Goal: Information Seeking & Learning: Learn about a topic

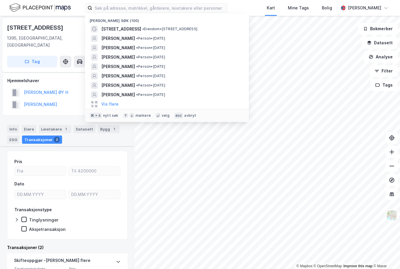
scroll to position [116, 0]
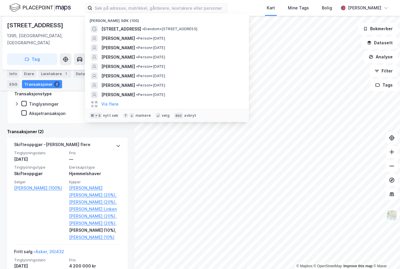
type input "U"
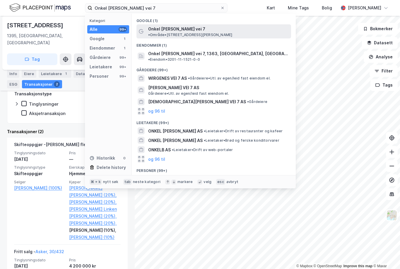
type input "Onkel [PERSON_NAME] vei 7"
click at [203, 33] on span "• Område • [STREET_ADDRESS][PERSON_NAME]" at bounding box center [190, 35] width 84 height 5
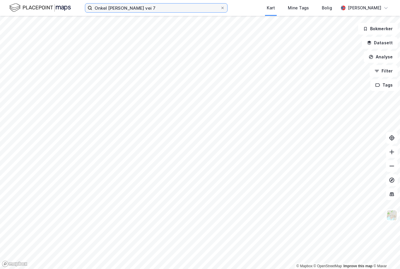
click at [144, 9] on input "Onkel [PERSON_NAME] vei 7" at bounding box center [156, 8] width 128 height 9
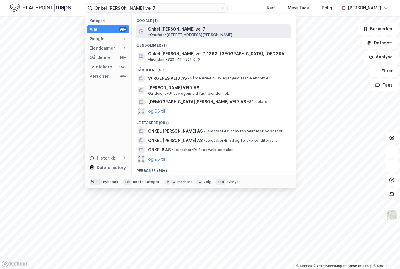
click at [192, 33] on span "• Område • [STREET_ADDRESS][PERSON_NAME]" at bounding box center [190, 35] width 84 height 5
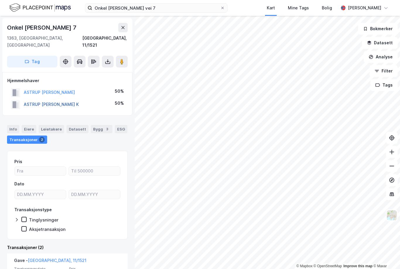
click at [0, 0] on button "ASTRUP [PERSON_NAME] K" at bounding box center [0, 0] width 0 height 0
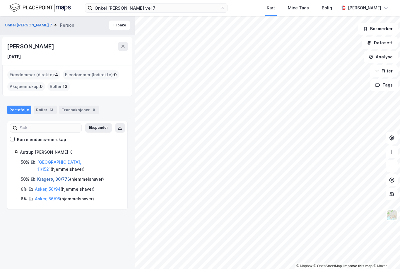
click at [49, 176] on link "Kragerø, 30/776" at bounding box center [53, 178] width 33 height 5
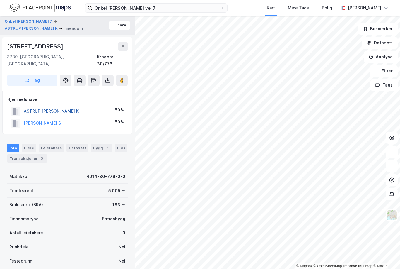
click at [0, 0] on button "ASTRUP [PERSON_NAME] K" at bounding box center [0, 0] width 0 height 0
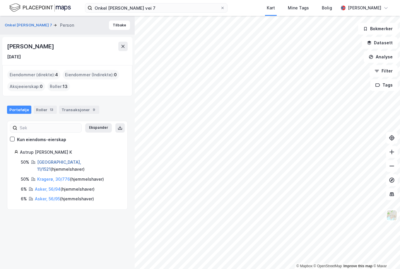
click at [50, 162] on link "[GEOGRAPHIC_DATA], 11/1521" at bounding box center [59, 165] width 44 height 12
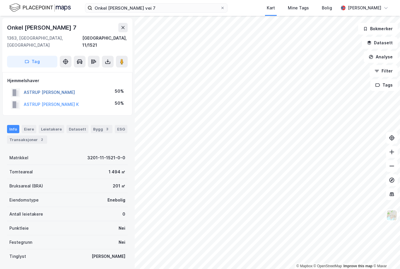
click at [0, 0] on button "ASTRUP [PERSON_NAME]" at bounding box center [0, 0] width 0 height 0
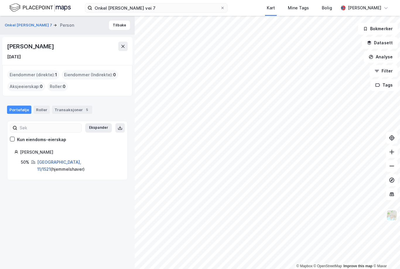
click at [52, 161] on link "[GEOGRAPHIC_DATA], 11/1521" at bounding box center [59, 165] width 44 height 12
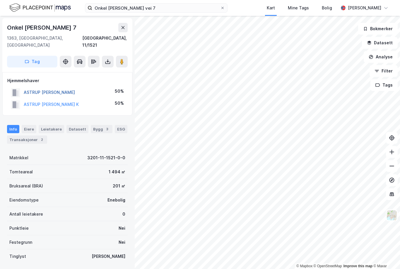
click at [0, 0] on button "ASTRUP [PERSON_NAME]" at bounding box center [0, 0] width 0 height 0
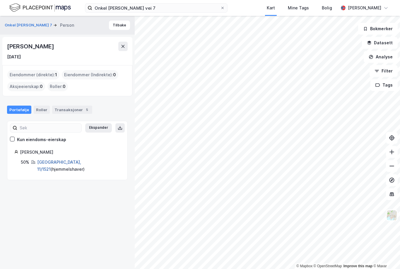
click at [53, 162] on link "[GEOGRAPHIC_DATA], 11/1521" at bounding box center [59, 165] width 44 height 12
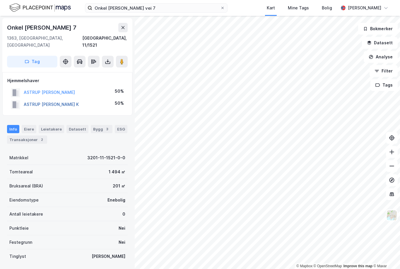
click at [0, 0] on button "ASTRUP [PERSON_NAME] K" at bounding box center [0, 0] width 0 height 0
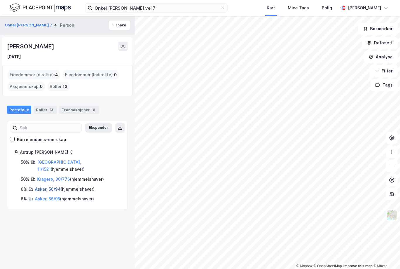
click at [47, 186] on link "Asker, 56/94" at bounding box center [48, 188] width 26 height 5
click at [50, 176] on link "Kragerø, 30/776" at bounding box center [53, 178] width 33 height 5
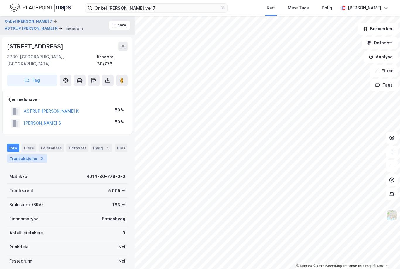
click at [25, 154] on div "Transaksjoner 3" at bounding box center [27, 158] width 40 height 8
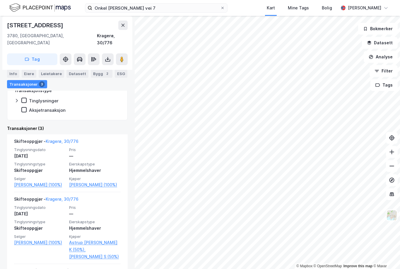
scroll to position [138, 0]
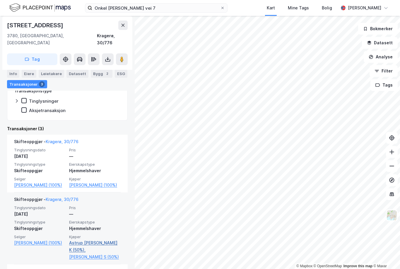
click at [81, 239] on link "Astrup [PERSON_NAME] K (50%)," at bounding box center [95, 246] width 52 height 14
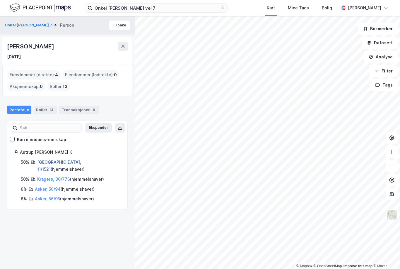
click at [48, 159] on link "[GEOGRAPHIC_DATA], 11/1521" at bounding box center [59, 165] width 44 height 12
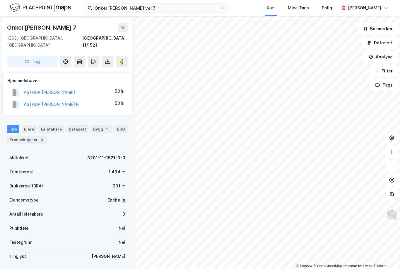
scroll to position [36, 0]
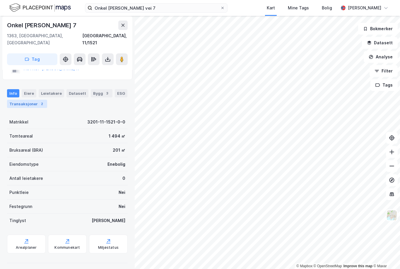
click at [22, 100] on div "Transaksjoner 2" at bounding box center [27, 104] width 40 height 8
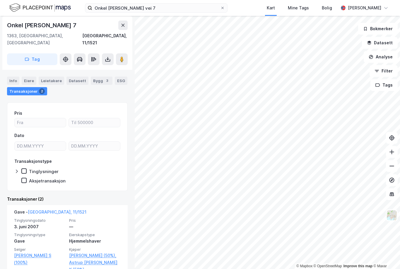
scroll to position [45, 0]
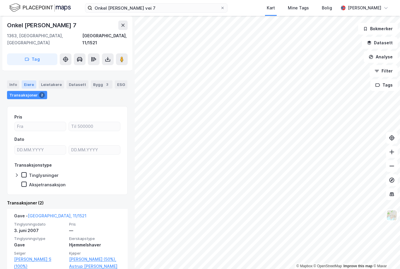
click at [32, 80] on div "Eiere" at bounding box center [29, 84] width 15 height 8
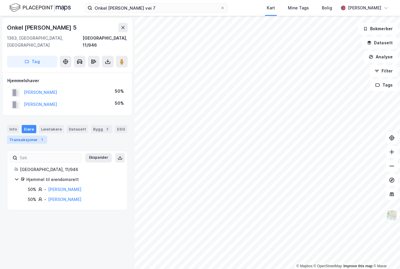
click at [16, 135] on div "Transaksjoner 1" at bounding box center [27, 139] width 40 height 8
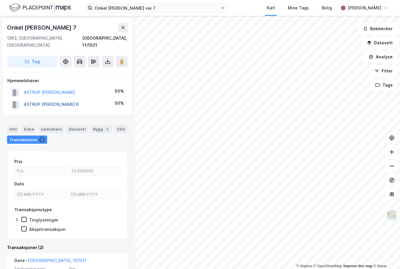
click at [0, 0] on button "ASTRUP [PERSON_NAME] K" at bounding box center [0, 0] width 0 height 0
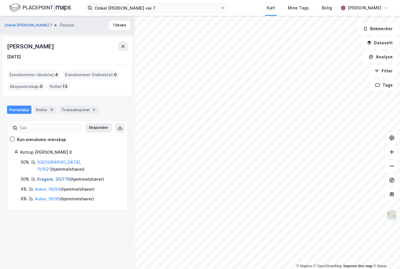
click at [51, 176] on link "Kragerø, 30/776" at bounding box center [53, 178] width 33 height 5
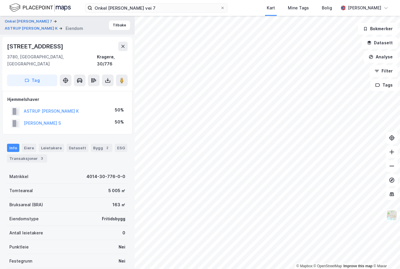
scroll to position [45, 0]
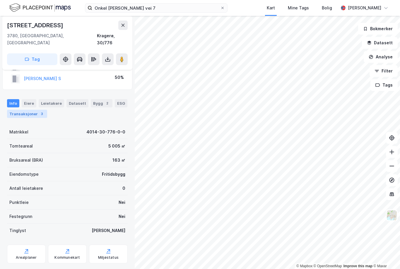
click at [26, 110] on div "Transaksjoner 3" at bounding box center [27, 114] width 40 height 8
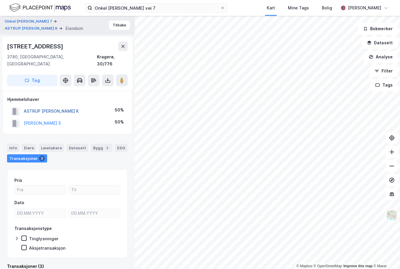
click at [0, 0] on button "ASTRUP [PERSON_NAME] K" at bounding box center [0, 0] width 0 height 0
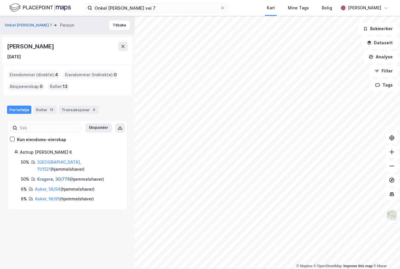
click at [52, 176] on link "Kragerø, 30/776" at bounding box center [53, 178] width 33 height 5
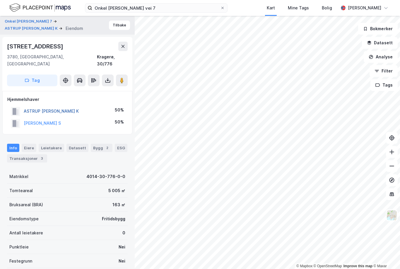
click at [0, 0] on button "ASTRUP [PERSON_NAME] K" at bounding box center [0, 0] width 0 height 0
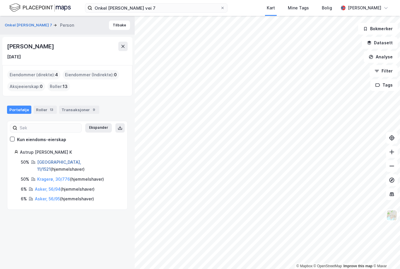
click at [49, 159] on link "[GEOGRAPHIC_DATA], 11/1521" at bounding box center [59, 165] width 44 height 12
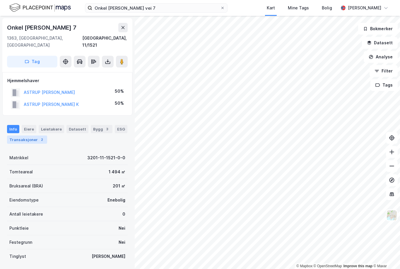
click at [23, 135] on div "Transaksjoner 2" at bounding box center [27, 139] width 40 height 8
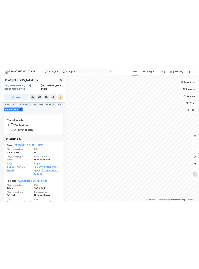
scroll to position [104, 0]
